Goal: Find specific fact: Find specific fact

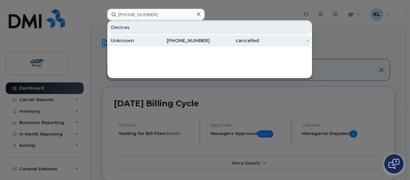
type input "[PHONE_NUMBER]"
click at [133, 43] on div "Unknown" at bounding box center [136, 40] width 50 height 6
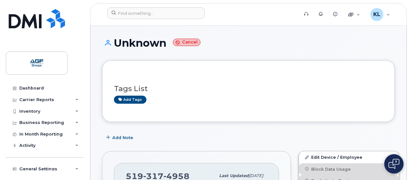
drag, startPoint x: 167, startPoint y: 47, endPoint x: 109, endPoint y: 50, distance: 57.6
click at [109, 50] on div "Unknown Cancel" at bounding box center [248, 48] width 293 height 23
copy h1 "Unknown"
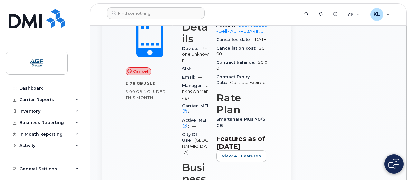
scroll to position [190, 0]
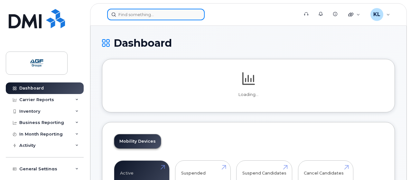
click at [158, 18] on input at bounding box center [155, 15] width 97 height 12
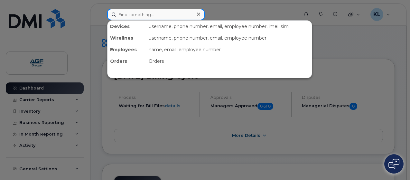
paste input "[PHONE_NUMBER]"
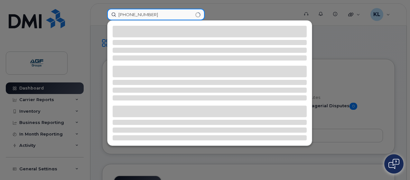
type input "[PHONE_NUMBER]"
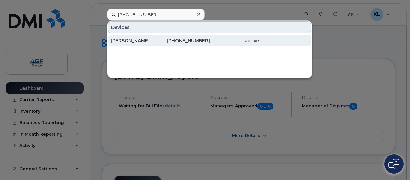
click at [158, 40] on div "[PERSON_NAME]" at bounding box center [136, 40] width 50 height 6
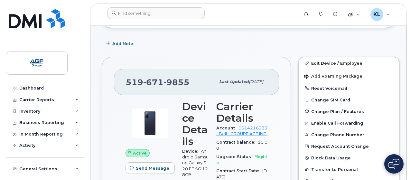
scroll to position [105, 0]
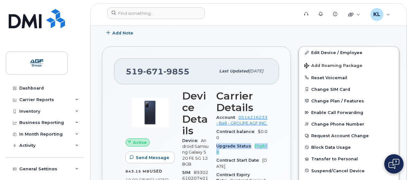
drag, startPoint x: 225, startPoint y: 159, endPoint x: 216, endPoint y: 150, distance: 12.5
copy div "Upgrade Status Eligible"
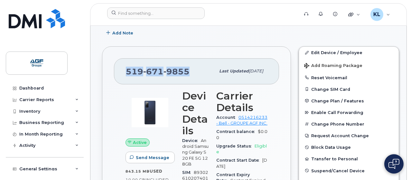
drag, startPoint x: 190, startPoint y: 71, endPoint x: 123, endPoint y: 67, distance: 67.7
click at [123, 67] on div "519 671 9855 Last updated Apr 21, 2025" at bounding box center [196, 71] width 165 height 26
copy span "519 671 9855"
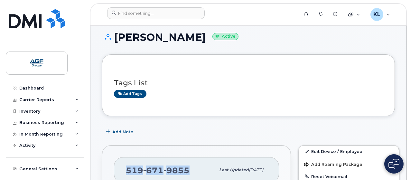
scroll to position [5, 0]
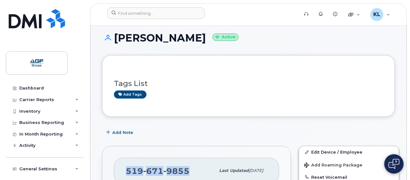
drag, startPoint x: 192, startPoint y: 38, endPoint x: 116, endPoint y: 36, distance: 76.0
click at [116, 36] on h1 "Aurel Sylvester Active" at bounding box center [248, 37] width 293 height 11
copy h1 "[PERSON_NAME]"
